Goal: Transaction & Acquisition: Register for event/course

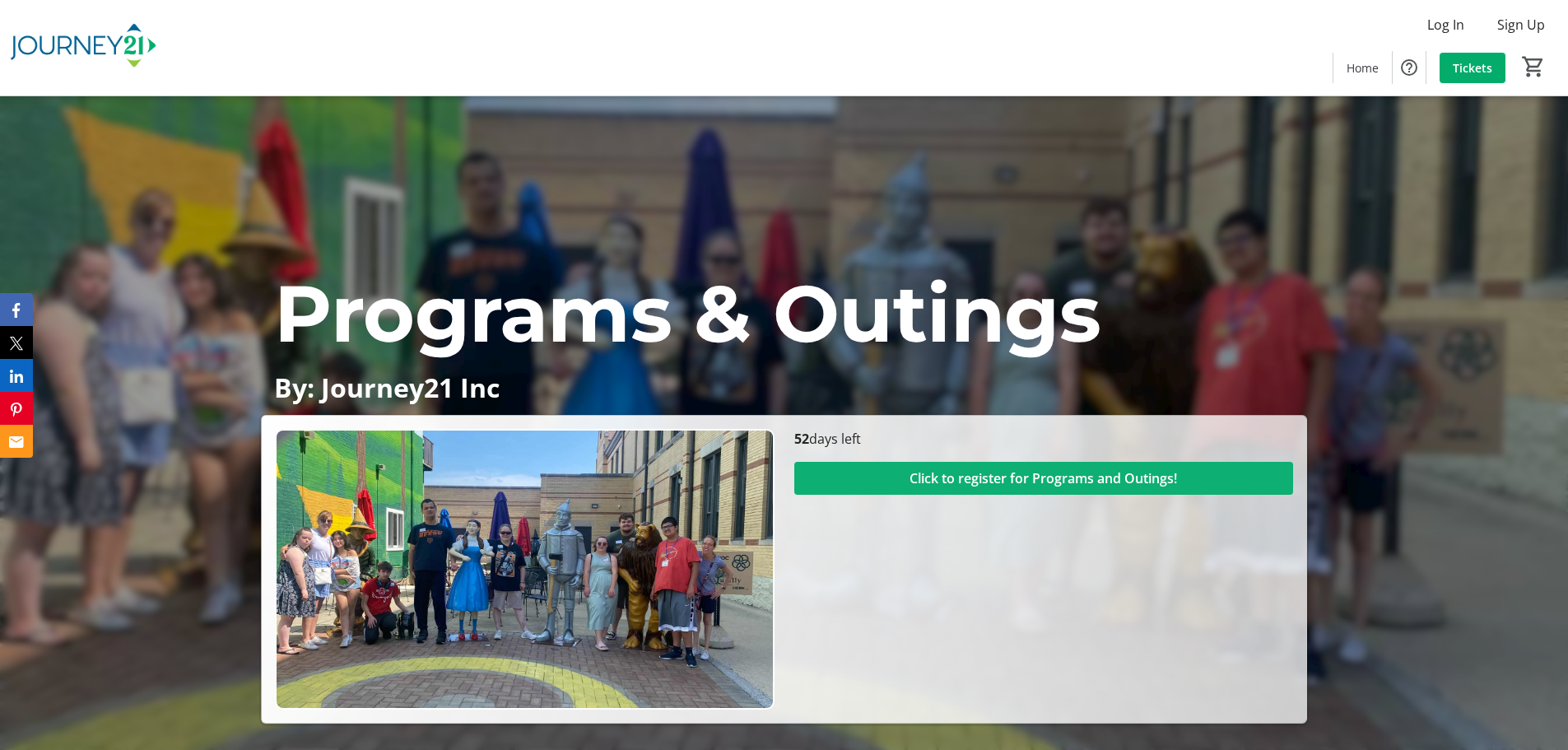
click at [1028, 489] on span "Click to register for Programs and Outings!" at bounding box center [1044, 479] width 268 height 20
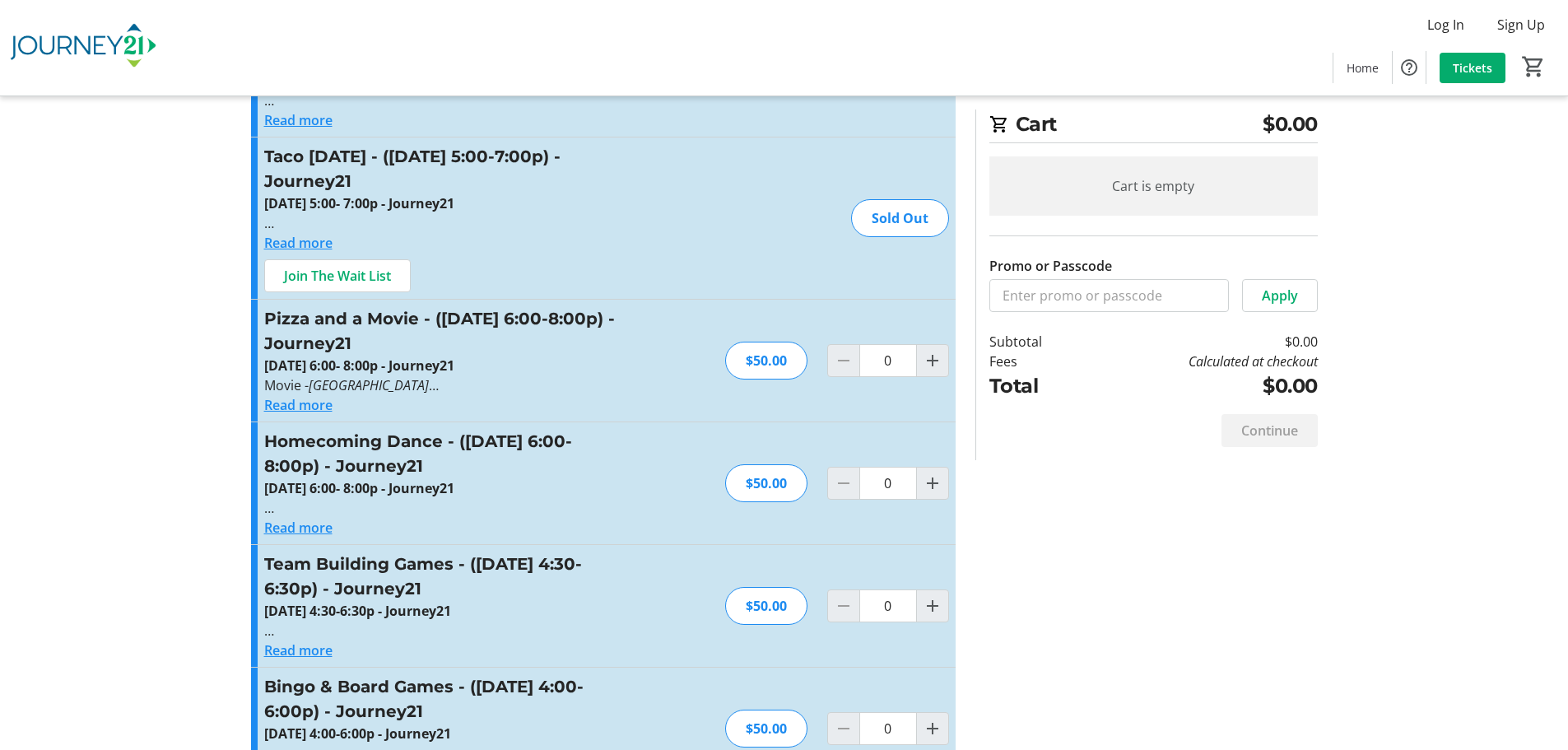
scroll to position [83, 0]
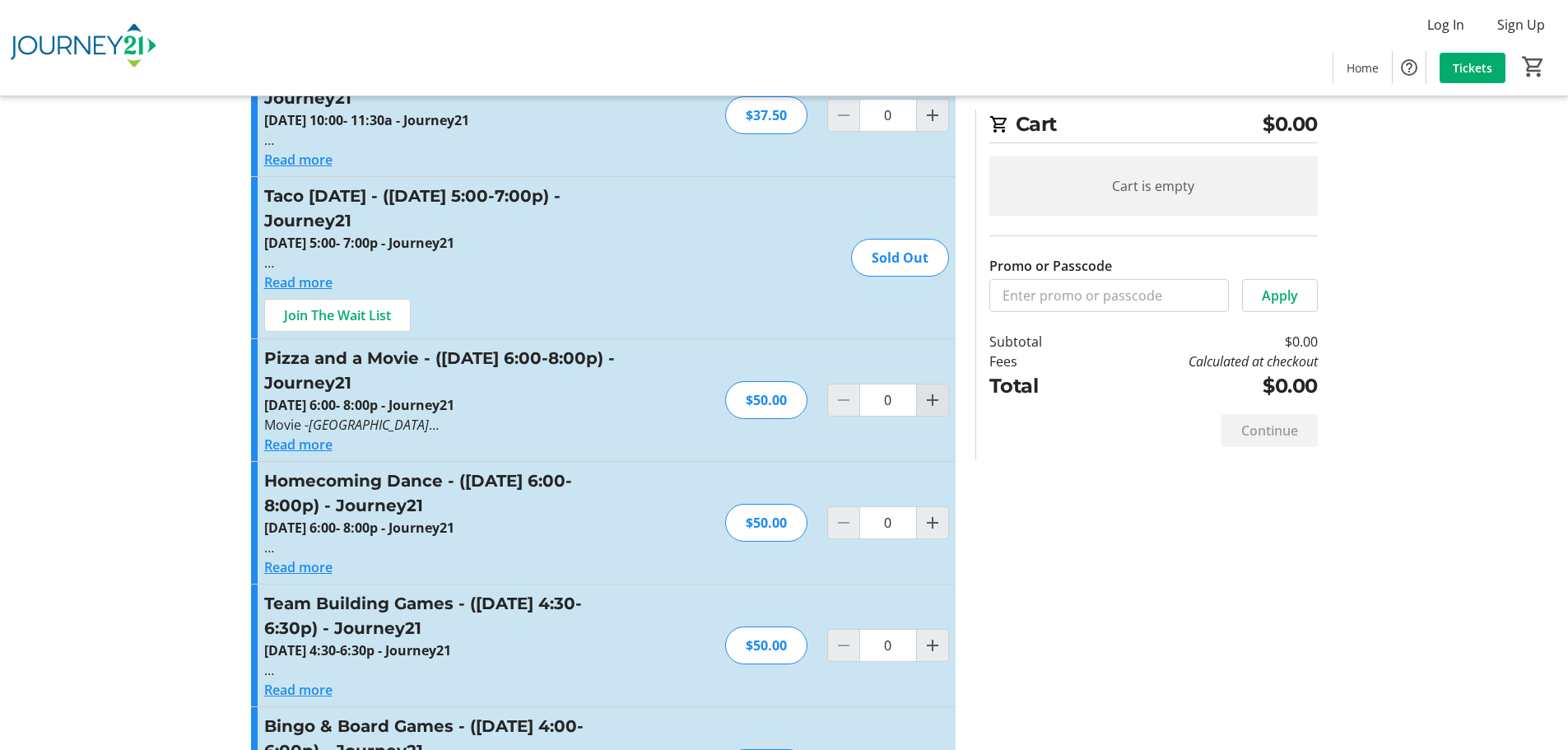
click at [935, 410] on mat-icon "Increment by one" at bounding box center [933, 401] width 20 height 20
type input "1"
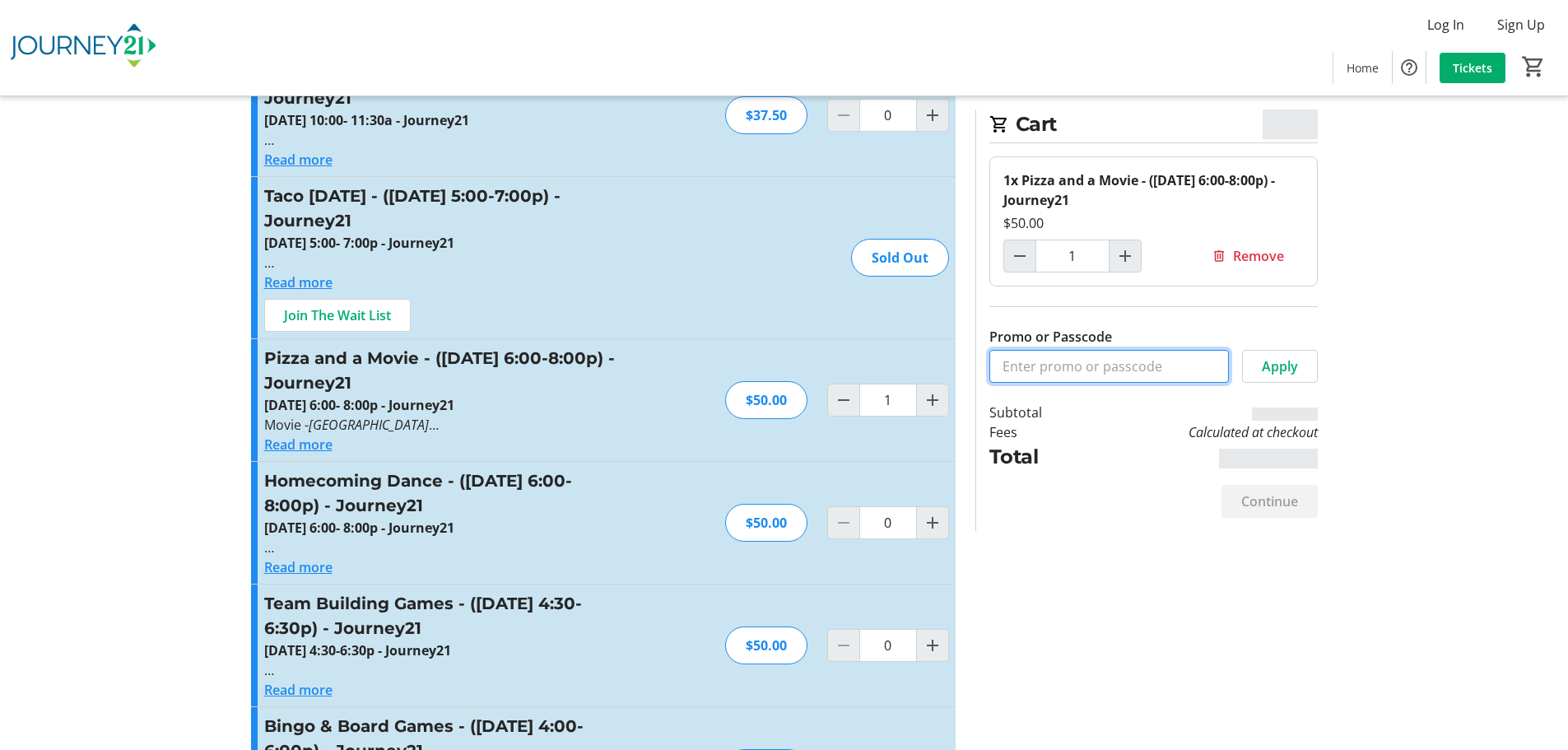
click at [1074, 370] on input "Promo or Passcode" at bounding box center [1109, 366] width 240 height 33
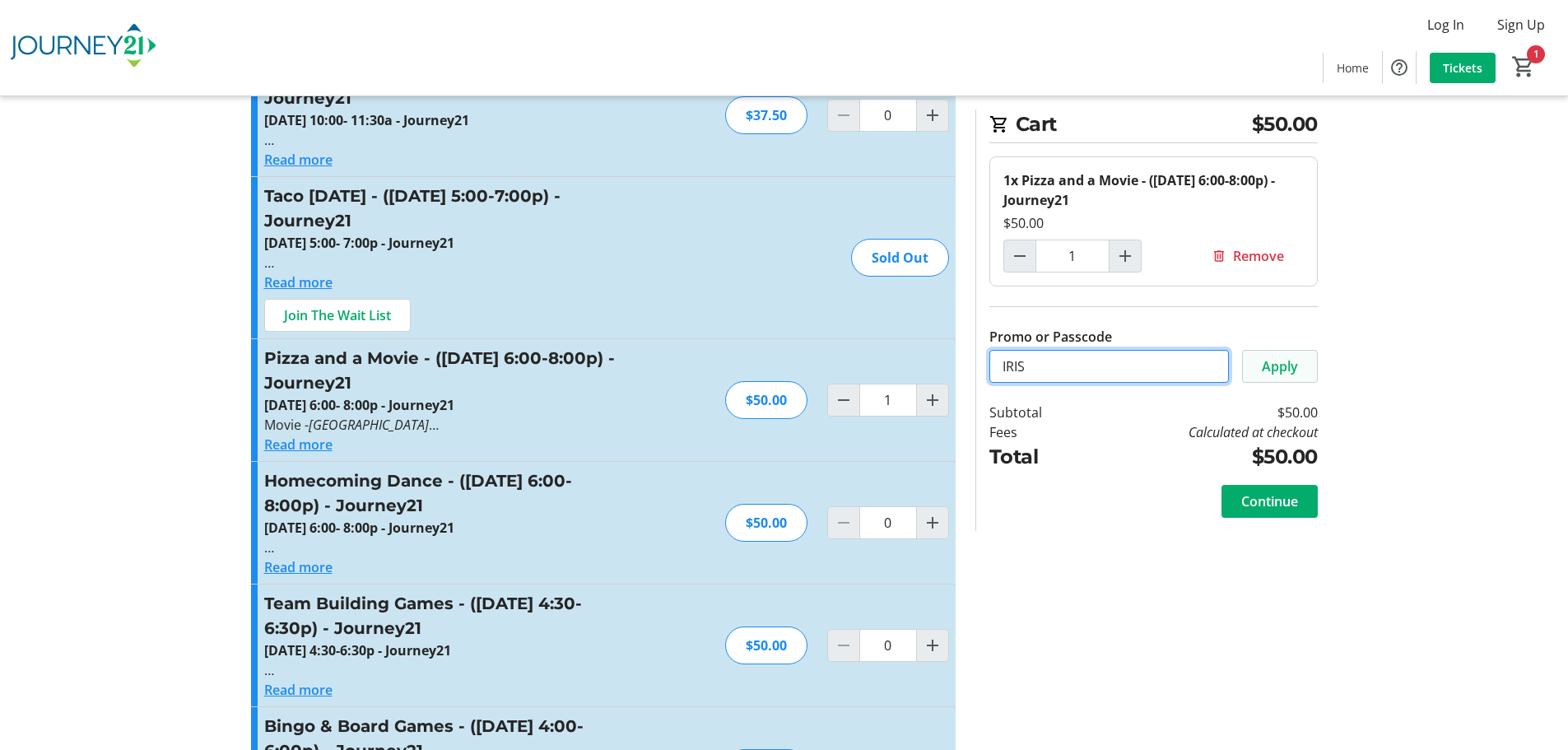
type input "IRIS"
click at [1283, 365] on span "Apply" at bounding box center [1280, 366] width 36 height 20
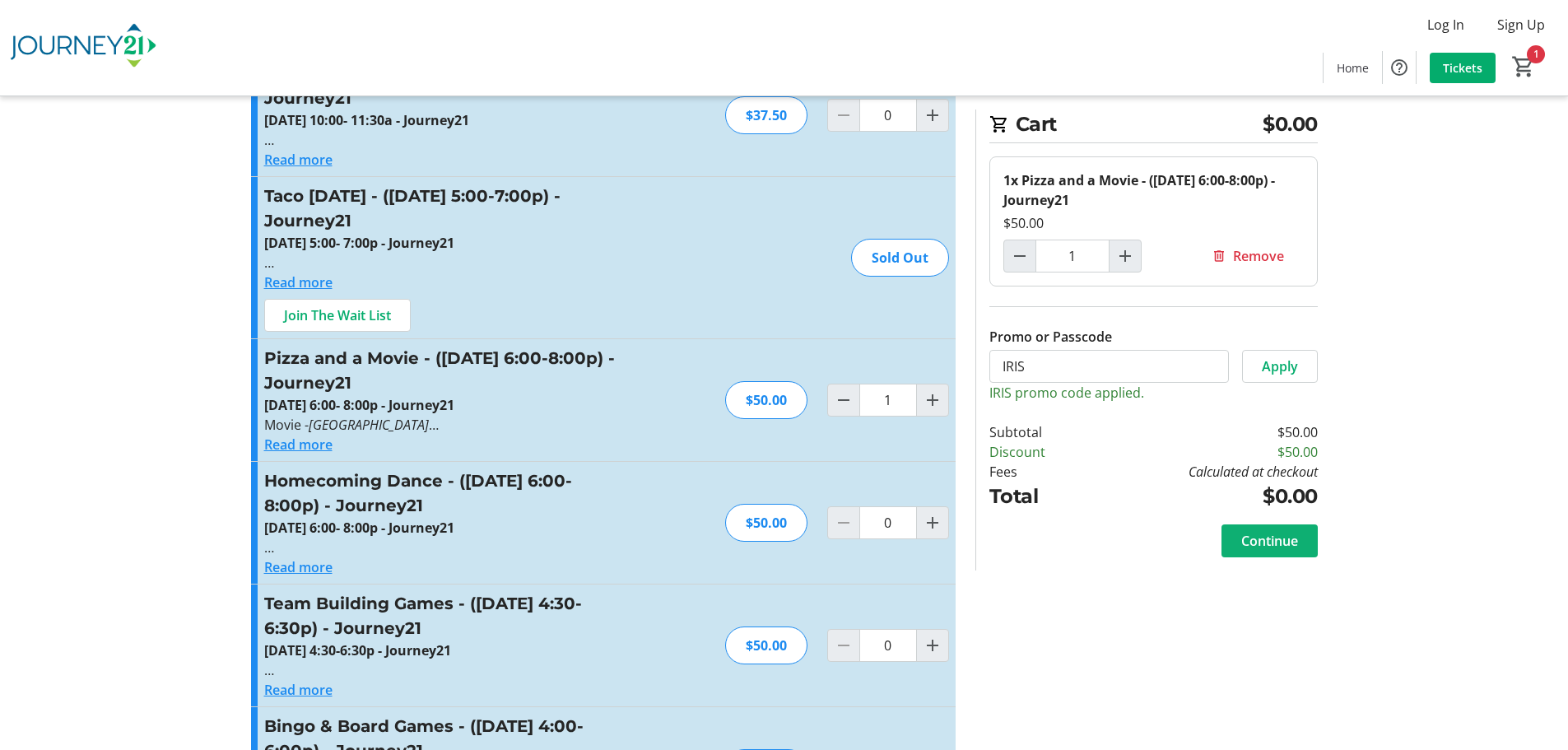
click at [1274, 539] on span "Continue" at bounding box center [1270, 541] width 57 height 20
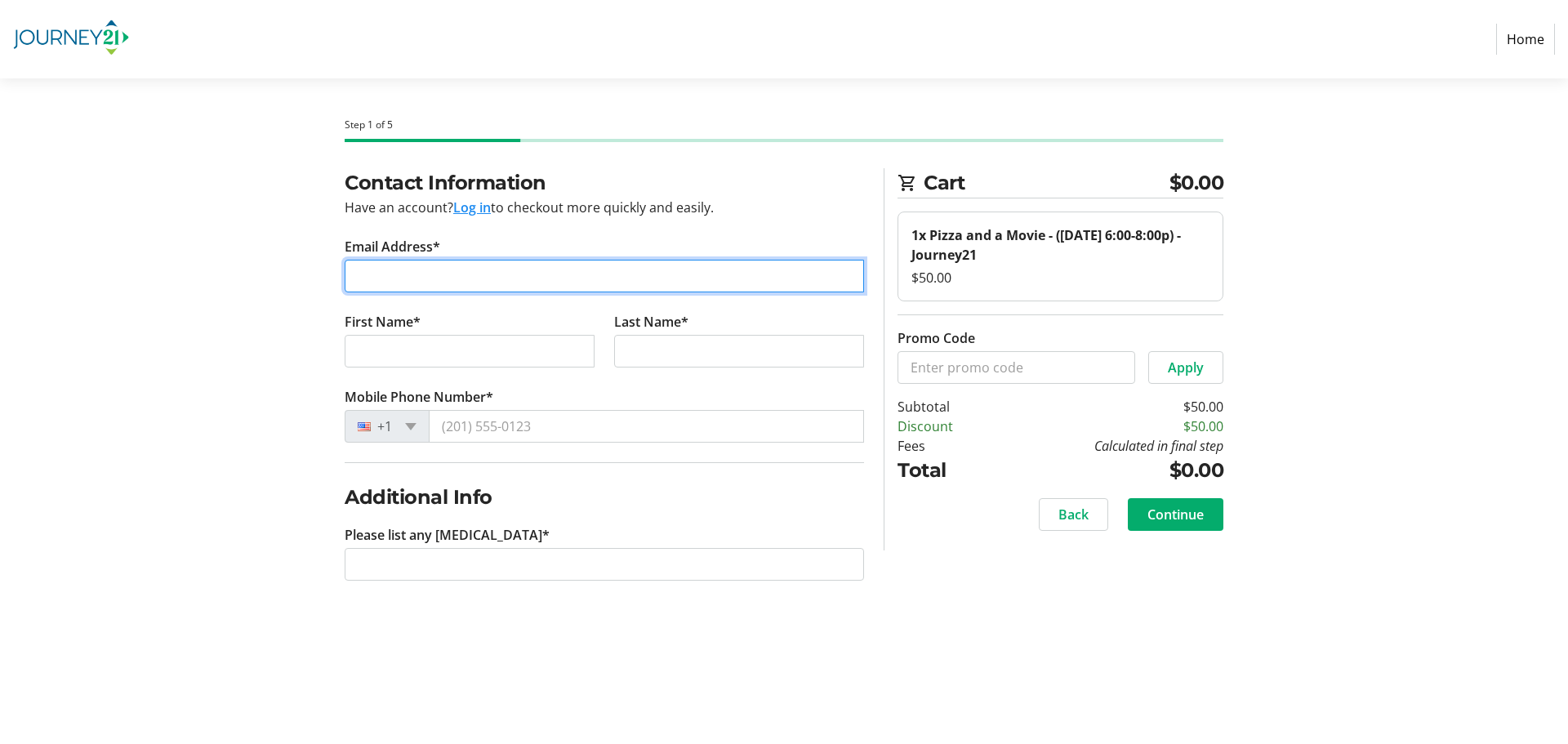
click at [453, 281] on input "Email Address*" at bounding box center [604, 276] width 519 height 33
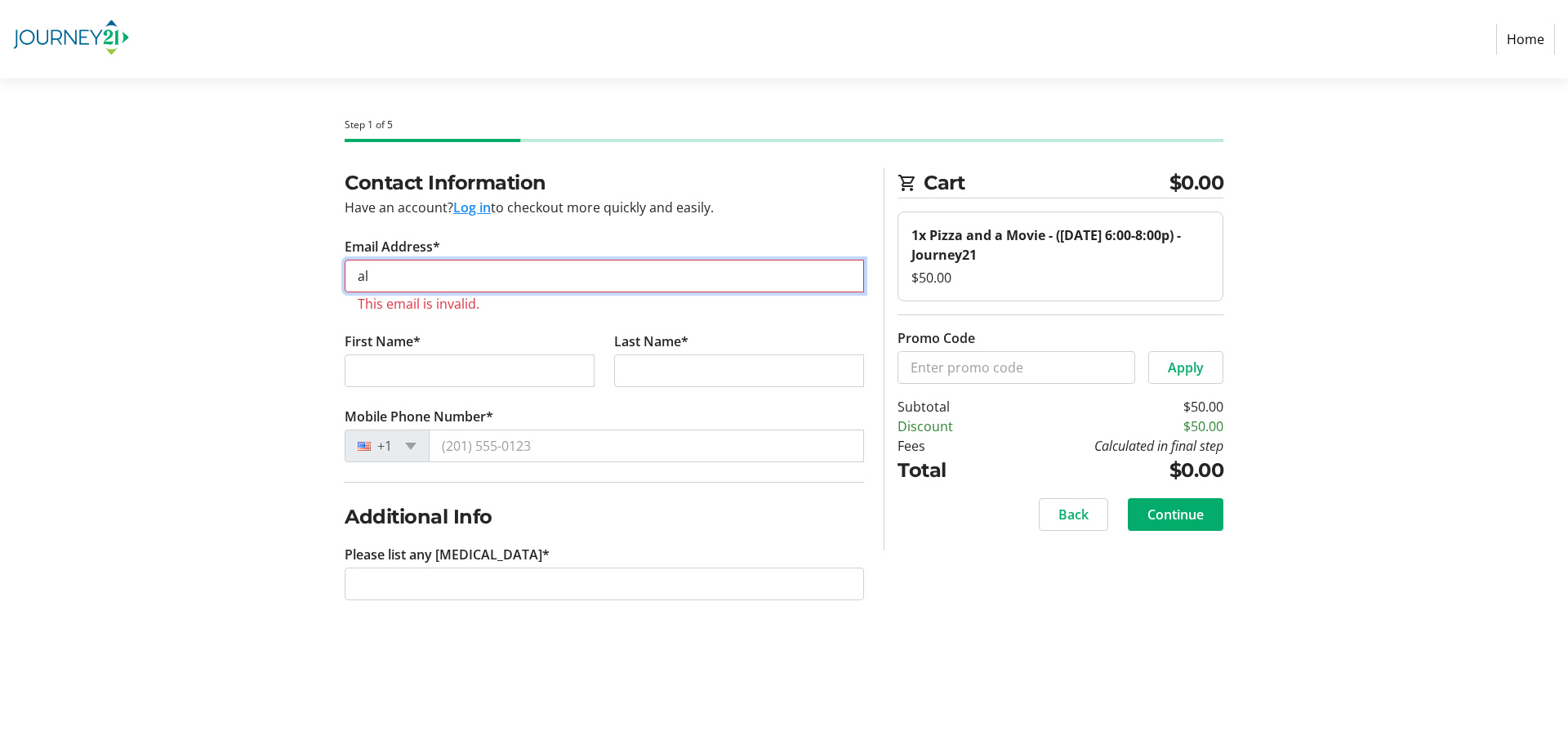
drag, startPoint x: 437, startPoint y: 286, endPoint x: 351, endPoint y: 282, distance: 86.1
click at [352, 280] on input "al" at bounding box center [604, 276] width 519 height 33
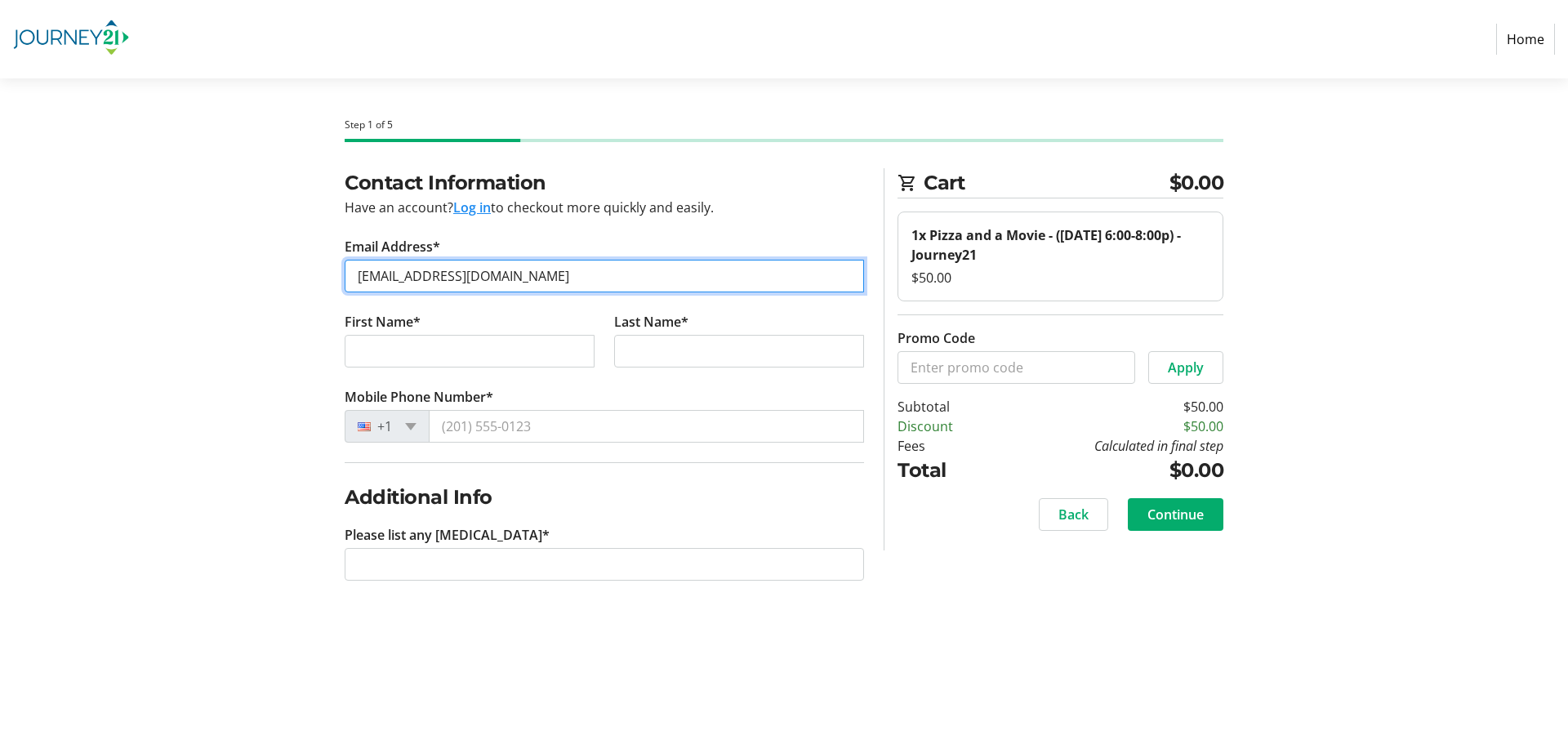
type input "[EMAIL_ADDRESS][DOMAIN_NAME]"
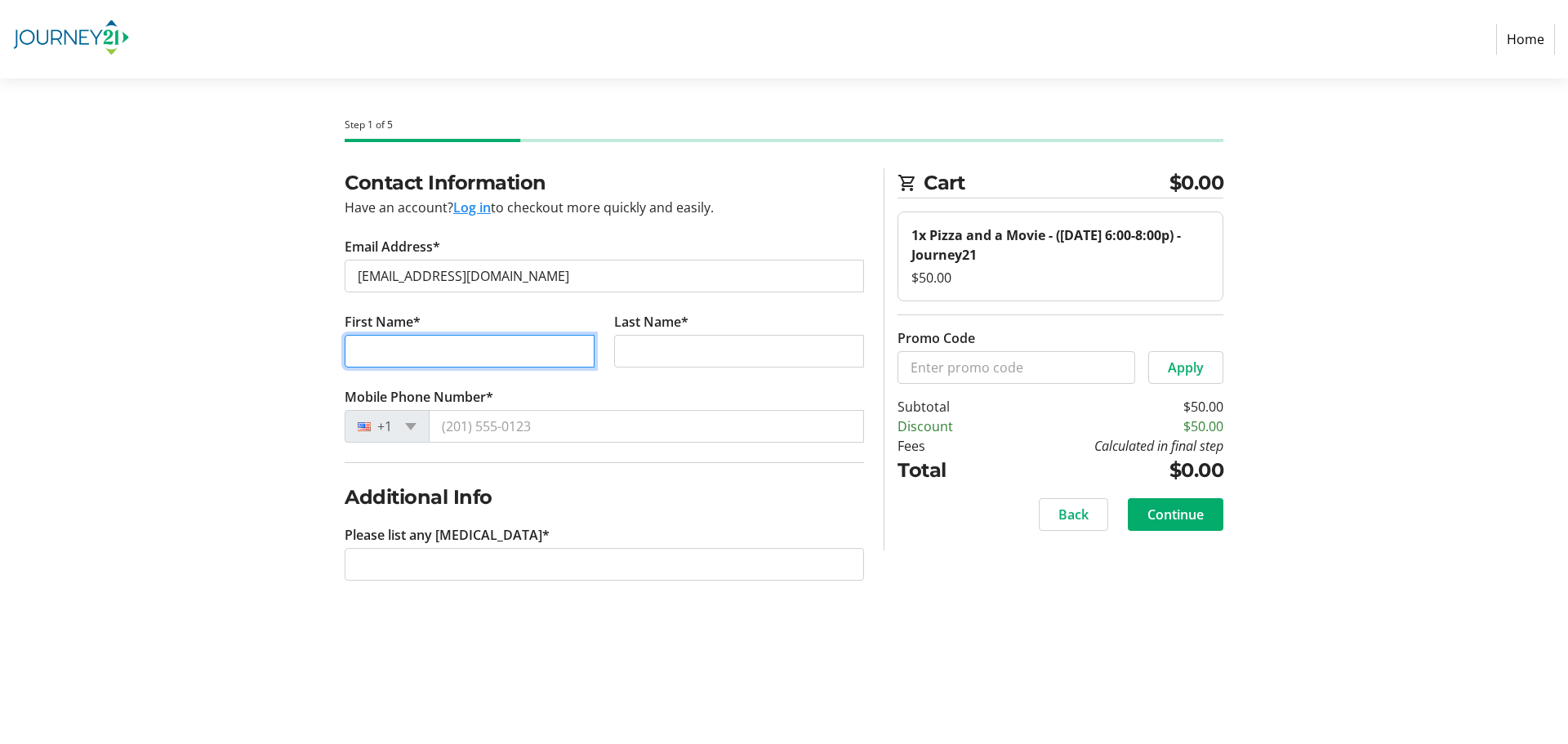
click at [391, 356] on input "First Name*" at bounding box center [470, 351] width 250 height 33
type input "[PERSON_NAME]"
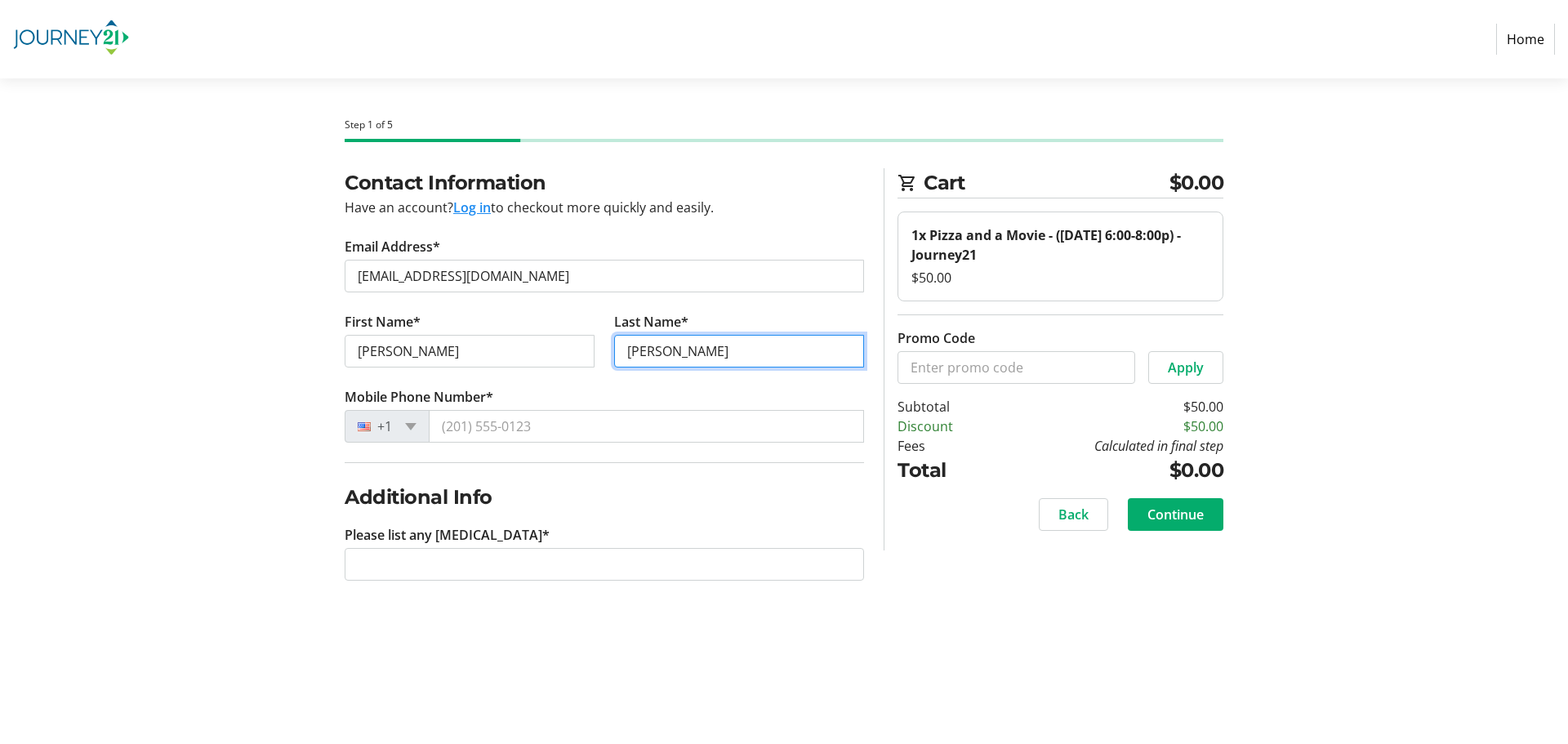
type input "[PERSON_NAME]"
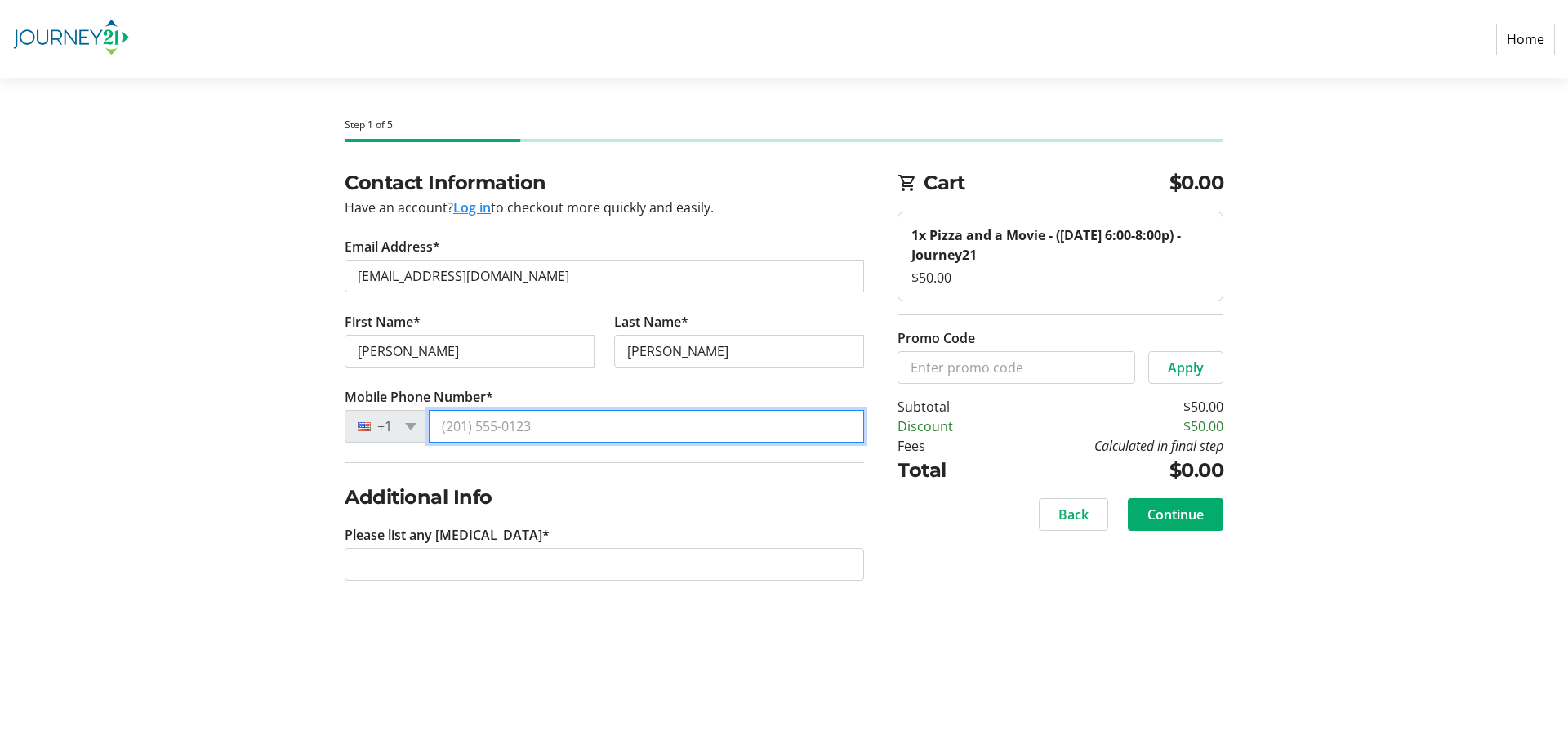
click at [476, 429] on input "Mobile Phone Number*" at bounding box center [646, 426] width 436 height 33
type input "[PHONE_NUMBER]"
click at [1122, 535] on section "Cart $0.00 1x Pizza and a Movie - ([DATE] 6:00-8:00p) - Journey21 $50.00 Promo …" at bounding box center [1061, 359] width 326 height 382
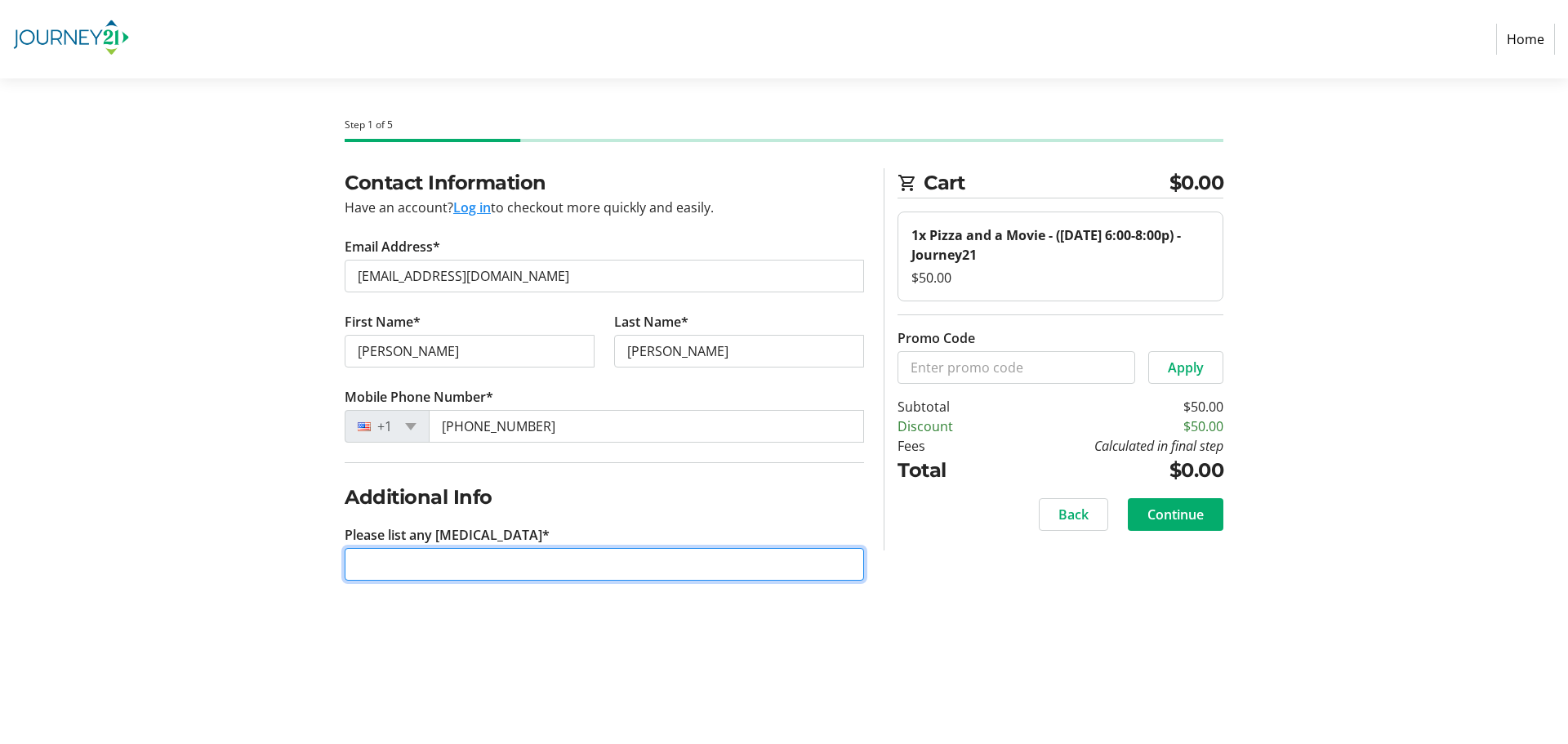
click at [489, 575] on input "Please list any [MEDICAL_DATA]*" at bounding box center [604, 564] width 519 height 33
type input "Gluten Free"
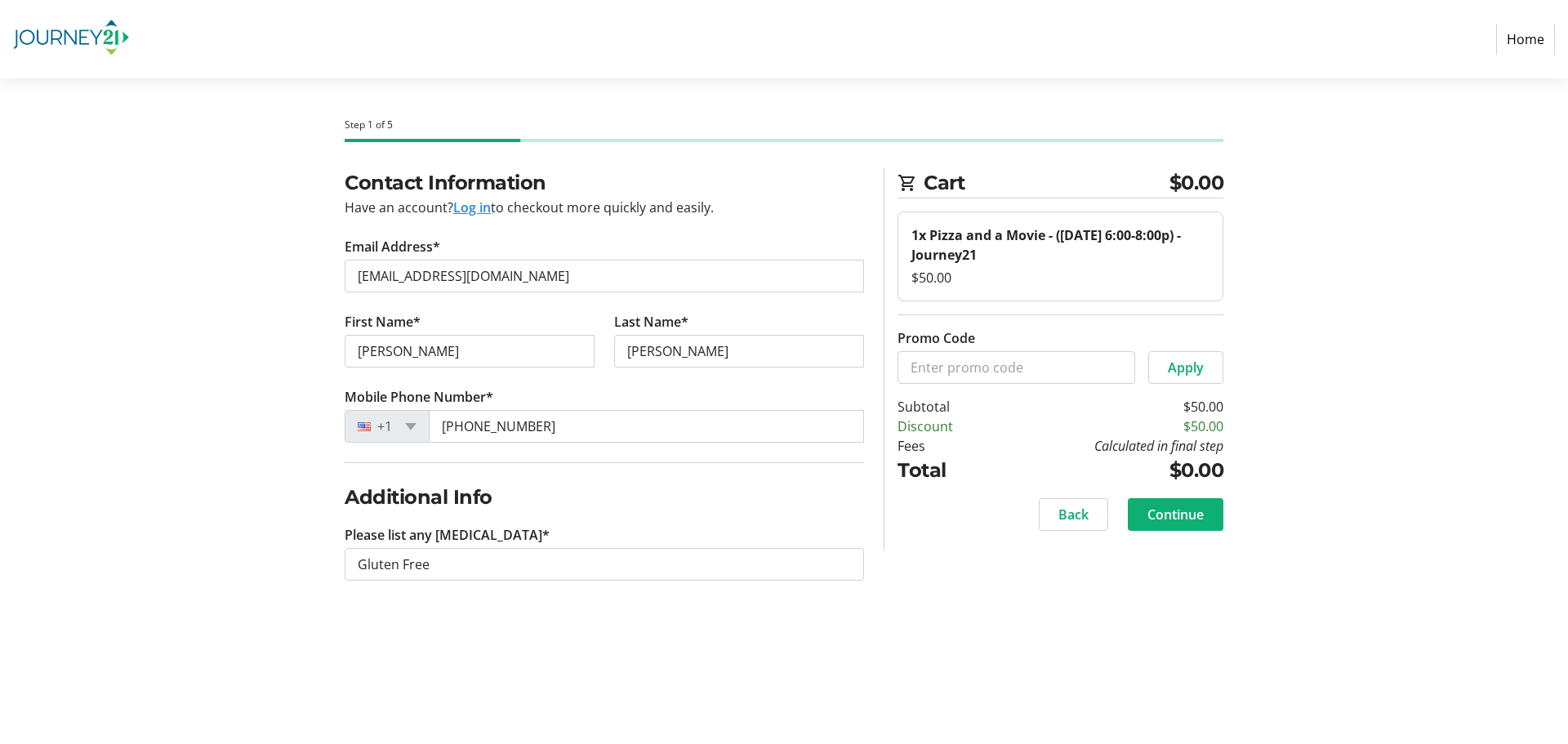
click at [1179, 516] on span "Continue" at bounding box center [1175, 515] width 56 height 20
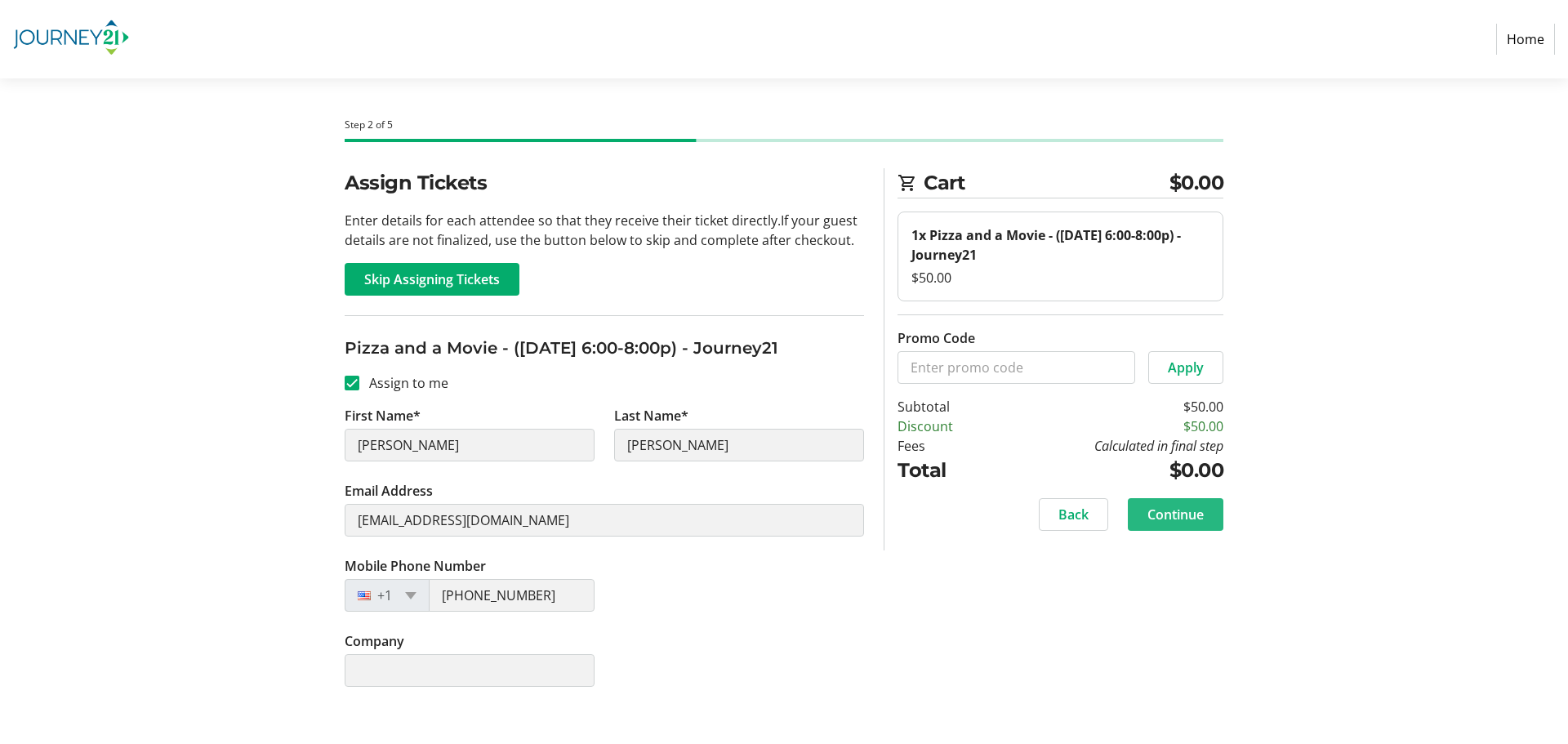
click at [1183, 515] on span "Continue" at bounding box center [1175, 515] width 56 height 20
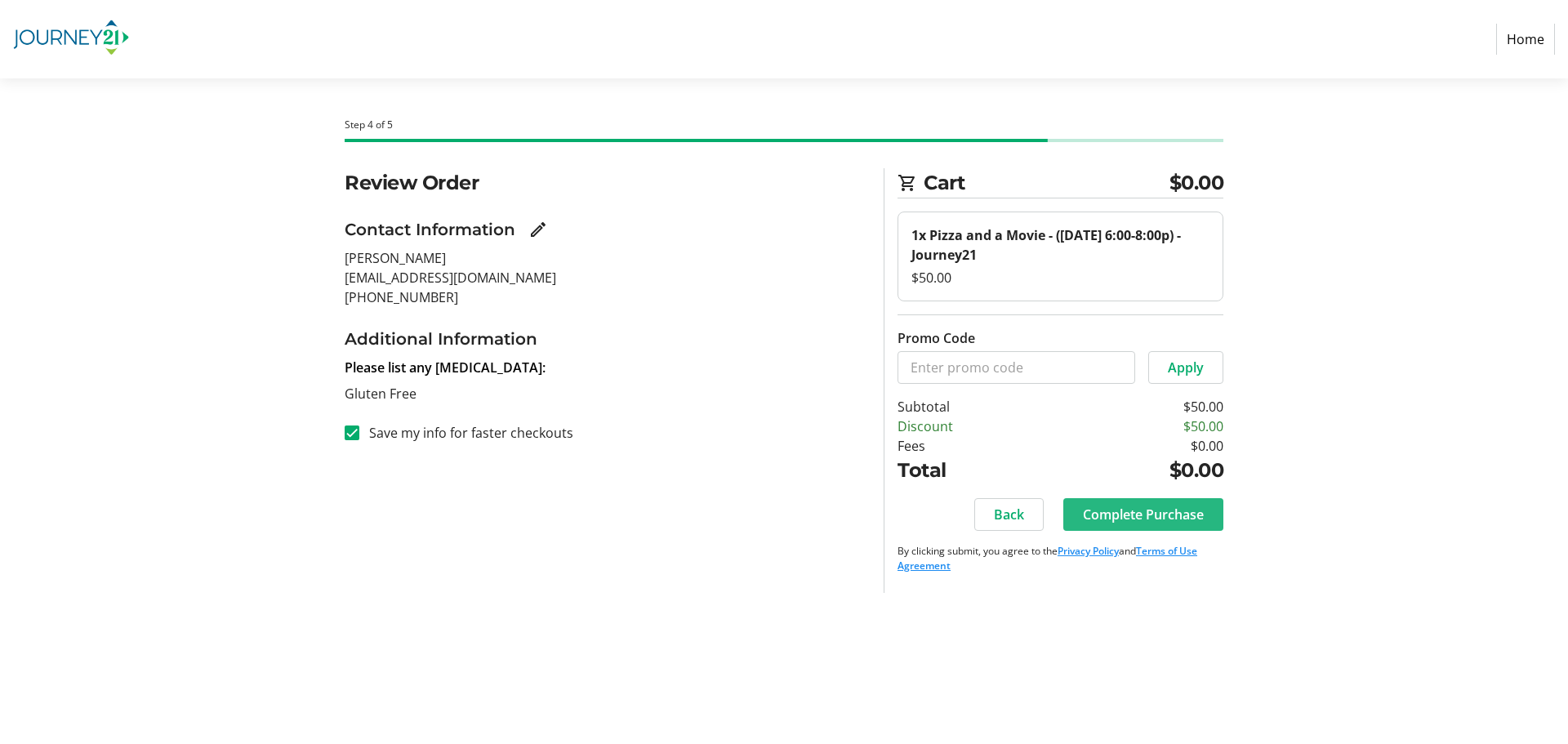
click at [1171, 511] on span "Complete Purchase" at bounding box center [1144, 515] width 121 height 20
